Goal: Entertainment & Leisure: Consume media (video, audio)

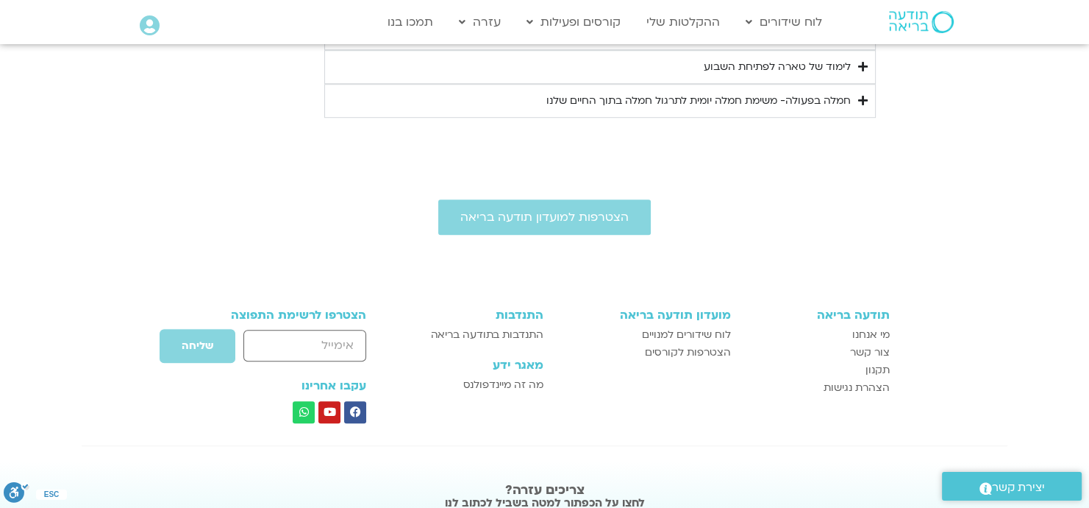
scroll to position [836, 0]
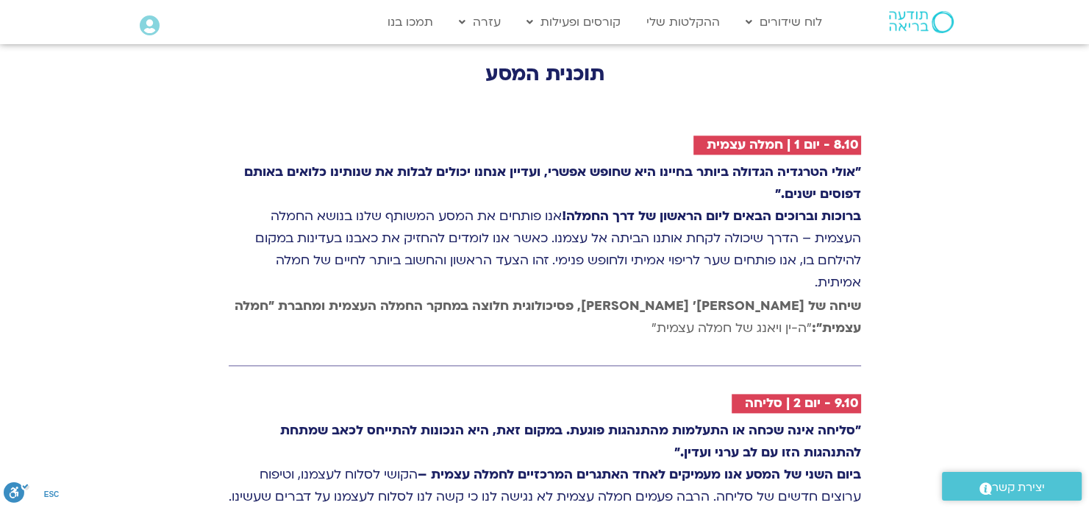
scroll to position [2207, 0]
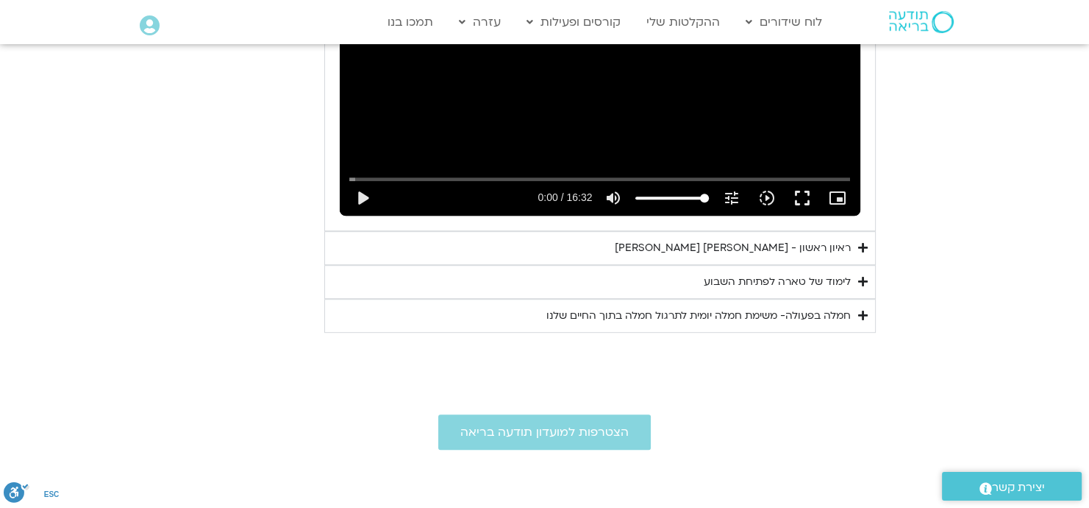
scroll to position [967, 0]
click at [699, 319] on div "חמלה בפעולה- משימת חמלה יומית לתרגול חמלה בתוך החיים שלנו" at bounding box center [699, 316] width 305 height 18
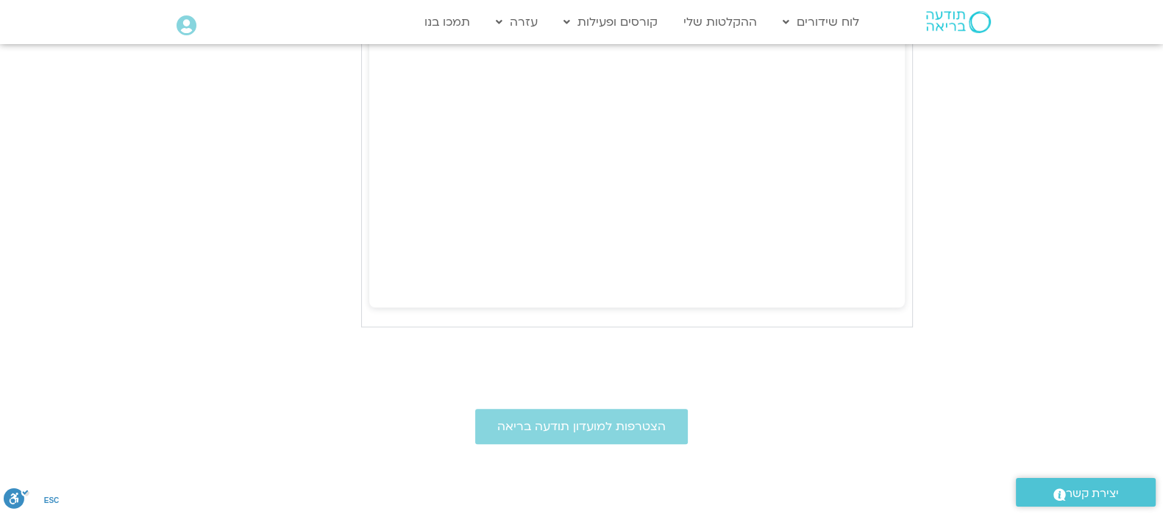
scroll to position [1519, 0]
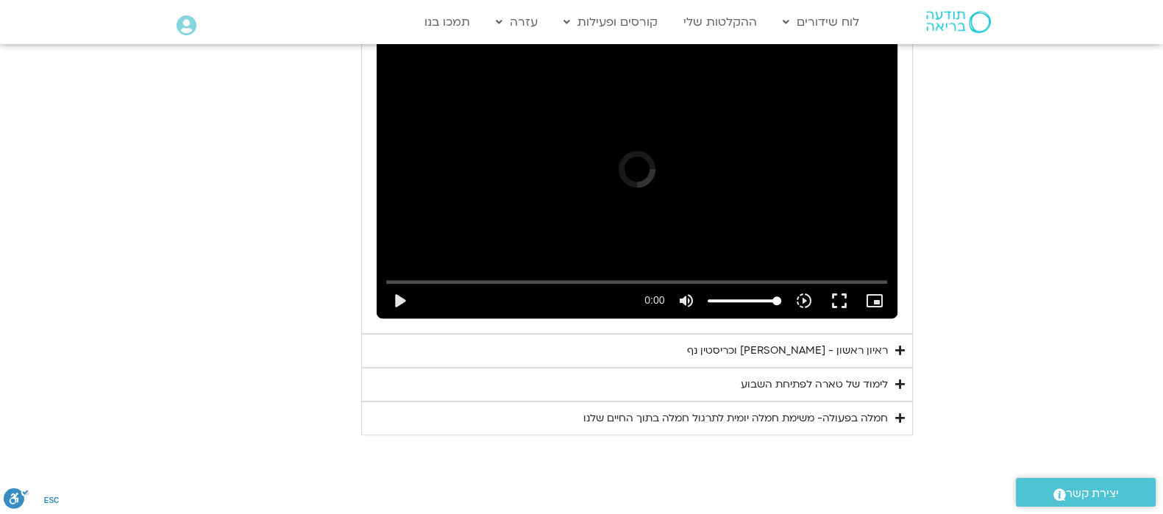
scroll to position [872, 0]
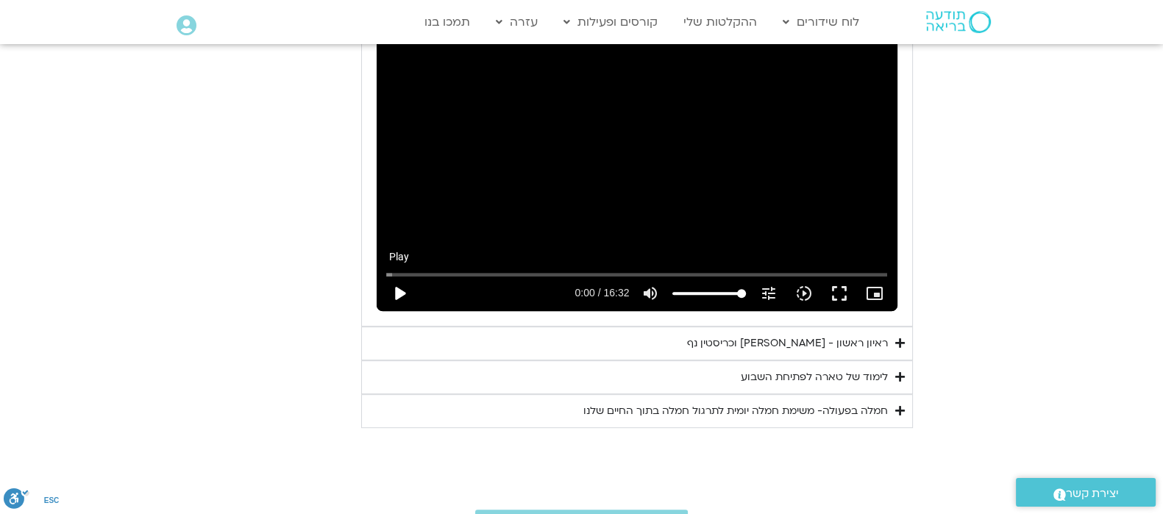
click at [394, 288] on button "play_arrow" at bounding box center [399, 293] width 35 height 35
click at [402, 288] on button "pause" at bounding box center [399, 293] width 35 height 35
type input "346.066116"
